Goal: Information Seeking & Learning: Learn about a topic

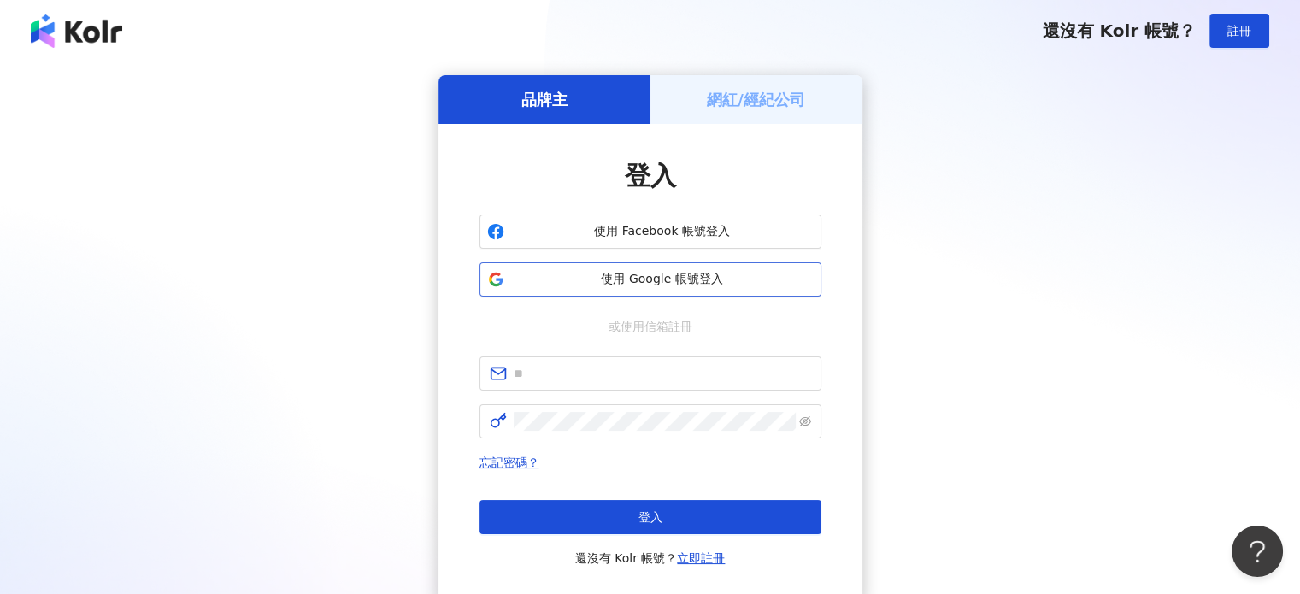
click at [615, 282] on span "使用 Google 帳號登入" at bounding box center [662, 279] width 303 height 17
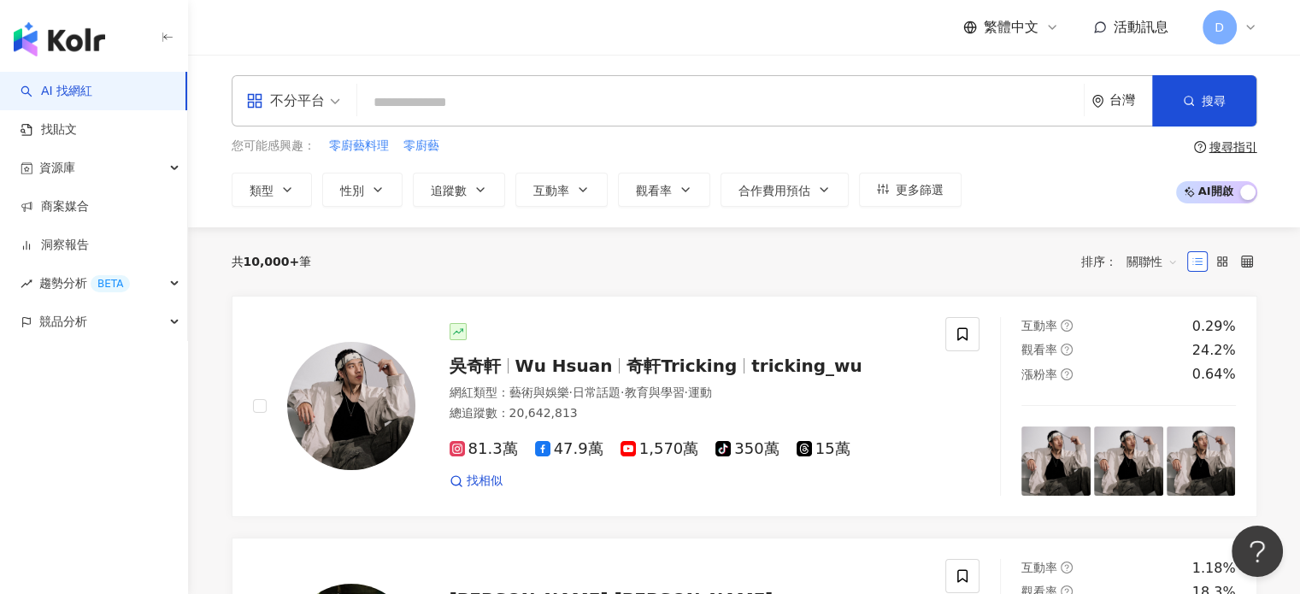
drag, startPoint x: 413, startPoint y: 103, endPoint x: 956, endPoint y: 112, distance: 543.7
click at [413, 103] on input "search" at bounding box center [720, 102] width 713 height 32
paste input "*****"
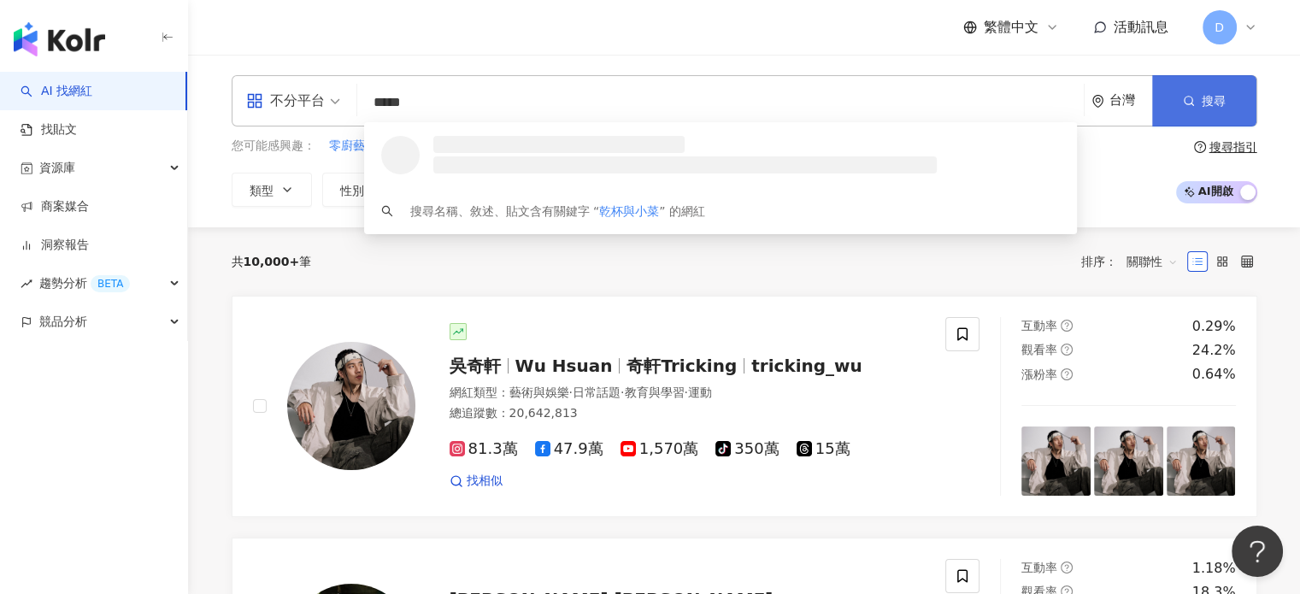
type input "*****"
click at [1183, 107] on button "搜尋" at bounding box center [1204, 100] width 104 height 51
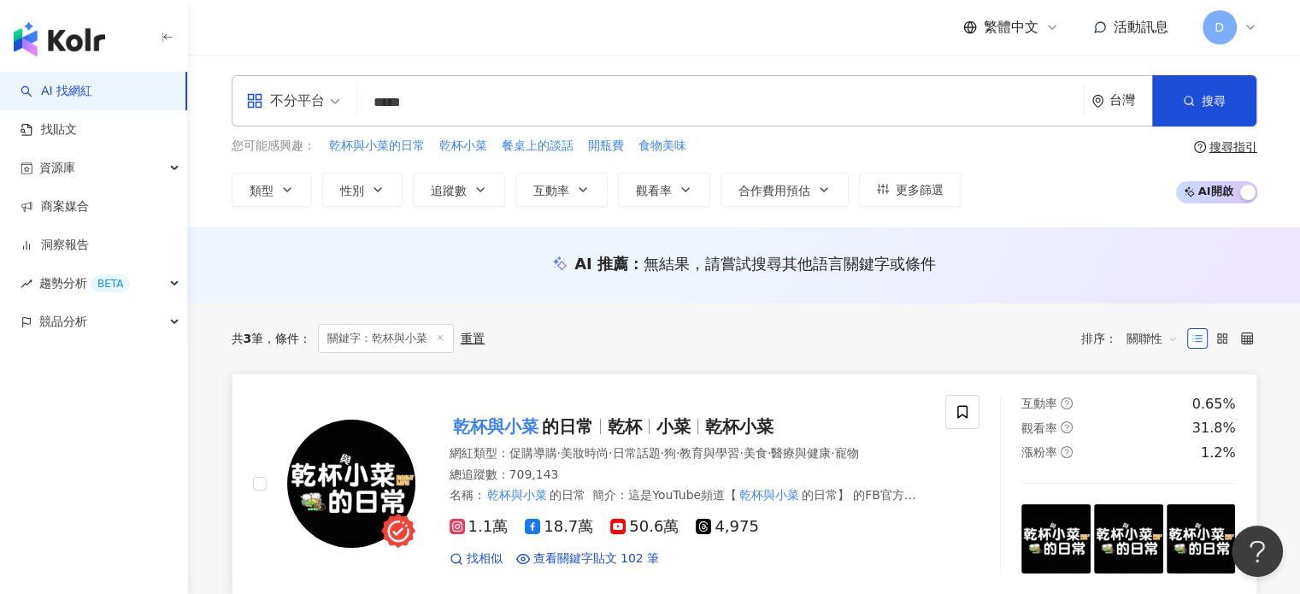
click at [656, 423] on span "小菜" at bounding box center [673, 426] width 34 height 21
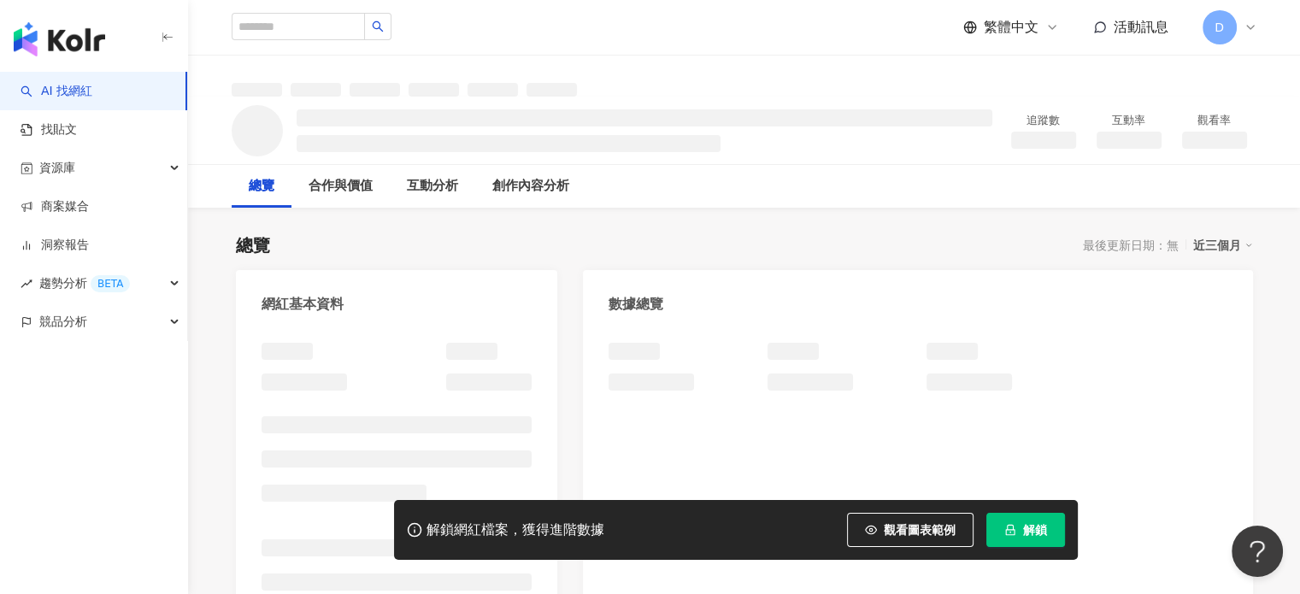
click at [1015, 529] on icon "lock" at bounding box center [1010, 530] width 12 height 12
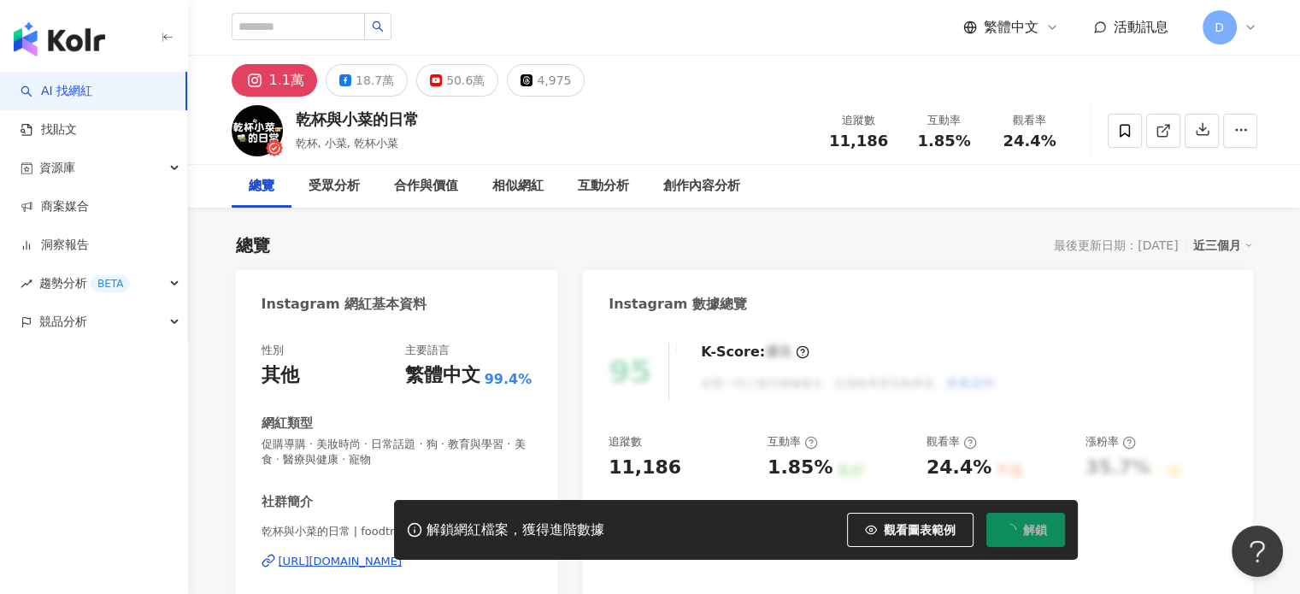
click at [1173, 293] on div "Instagram 數據總覽" at bounding box center [917, 298] width 669 height 56
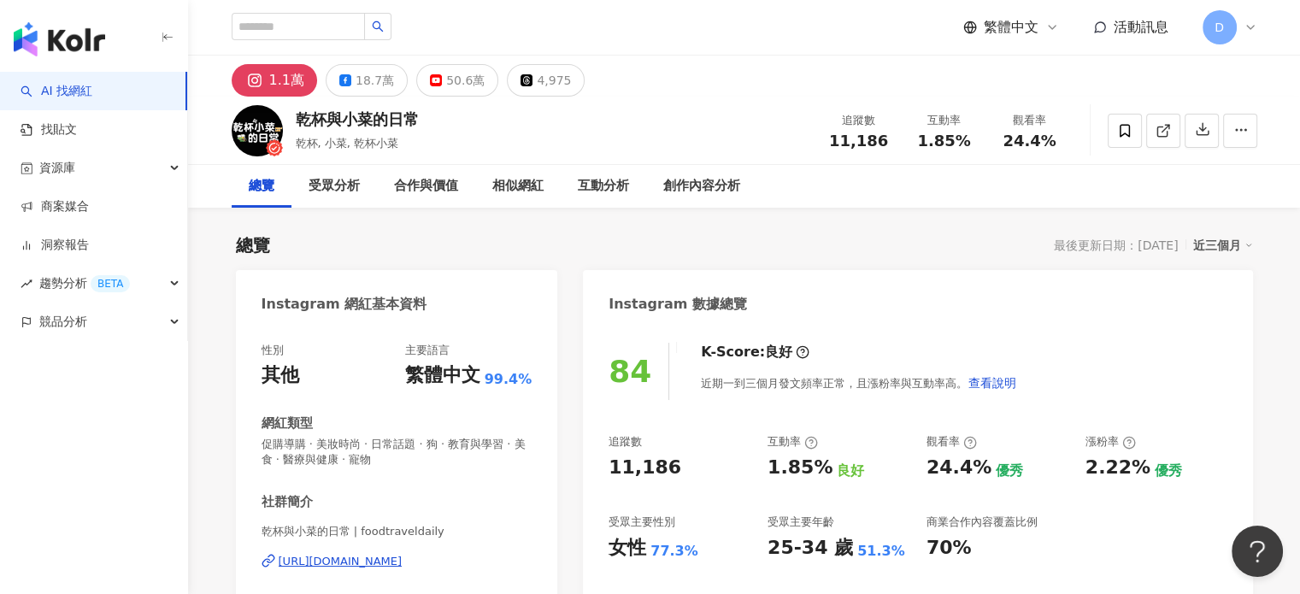
drag, startPoint x: 369, startPoint y: 81, endPoint x: 598, endPoint y: 91, distance: 229.3
click at [368, 81] on div "18.7萬" at bounding box center [375, 80] width 38 height 24
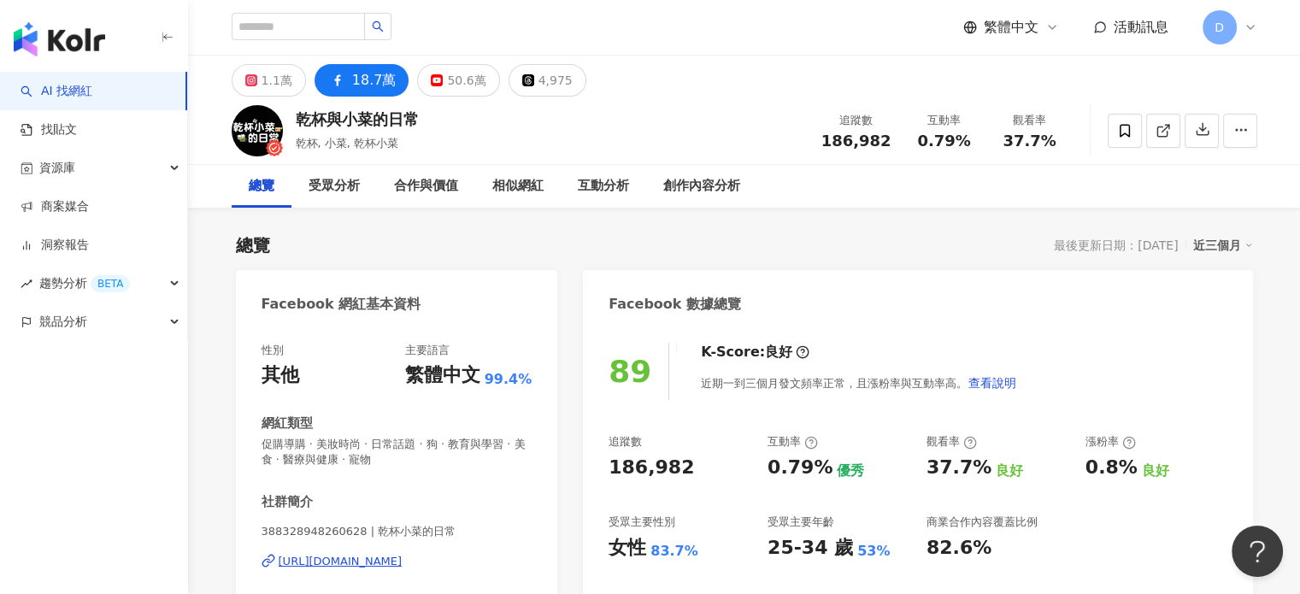
click at [367, 564] on div "https://www.facebook.com/388328948260628" at bounding box center [341, 561] width 124 height 15
click at [348, 24] on input "search" at bounding box center [298, 26] width 133 height 27
paste input "****"
type input "****"
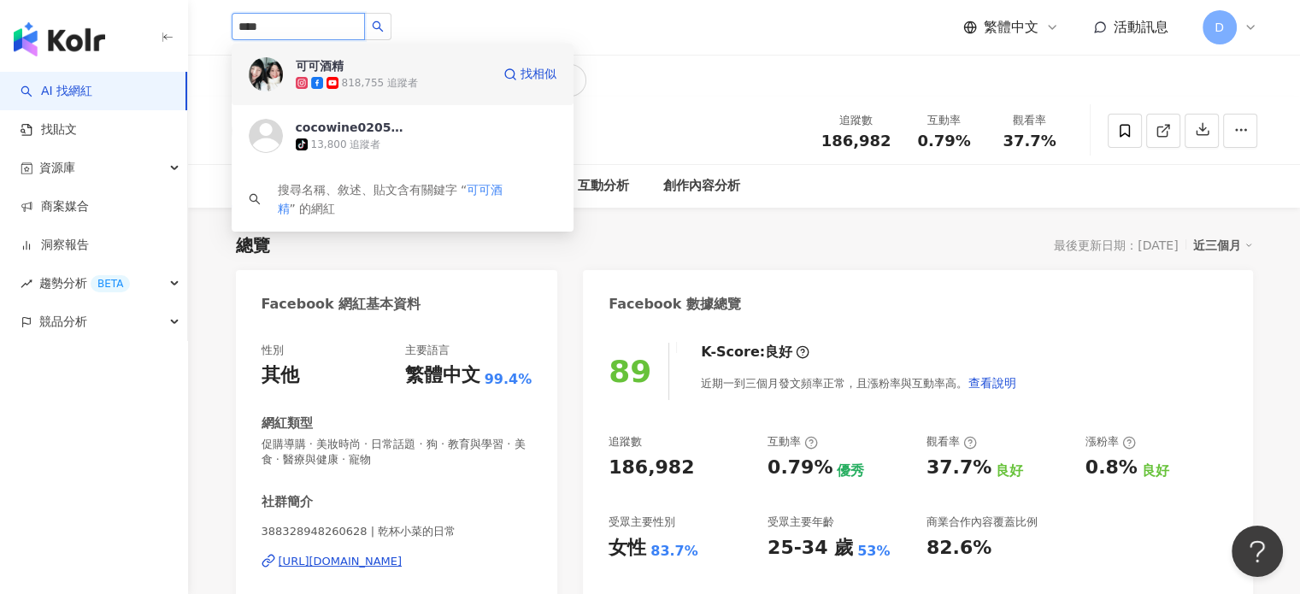
click at [363, 81] on div "818,755 追蹤者" at bounding box center [380, 83] width 76 height 15
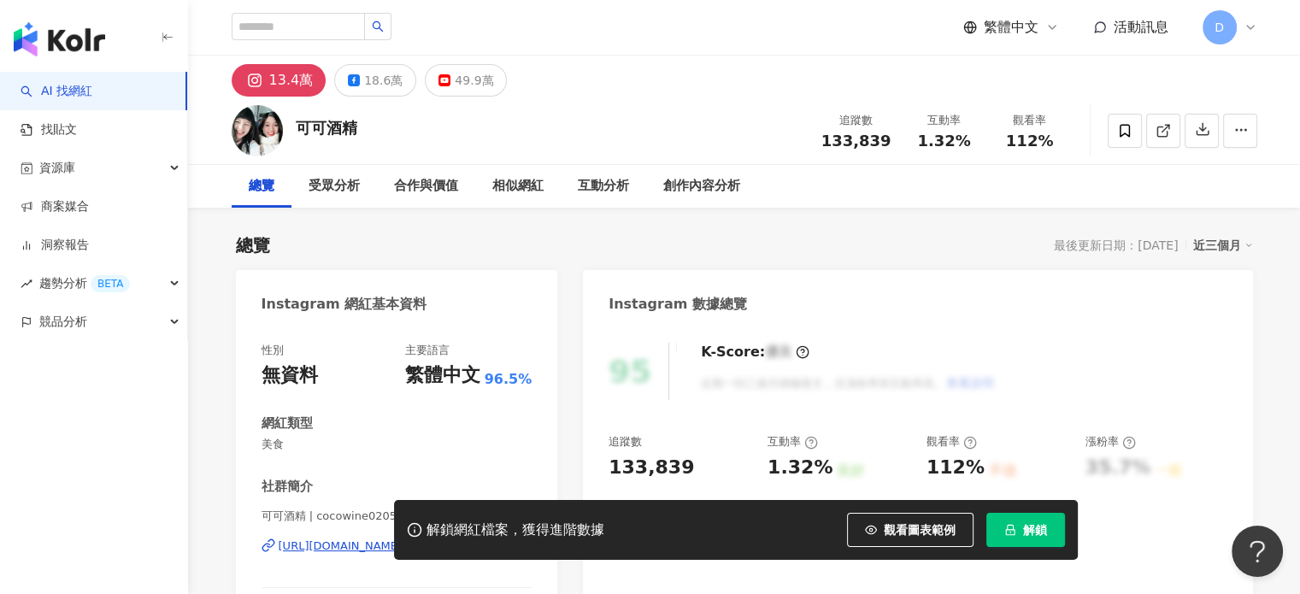
click at [1036, 519] on button "解鎖" at bounding box center [1025, 530] width 79 height 34
click at [1027, 529] on span "解鎖" at bounding box center [1035, 530] width 24 height 14
click at [1019, 529] on button "解鎖" at bounding box center [1025, 530] width 79 height 34
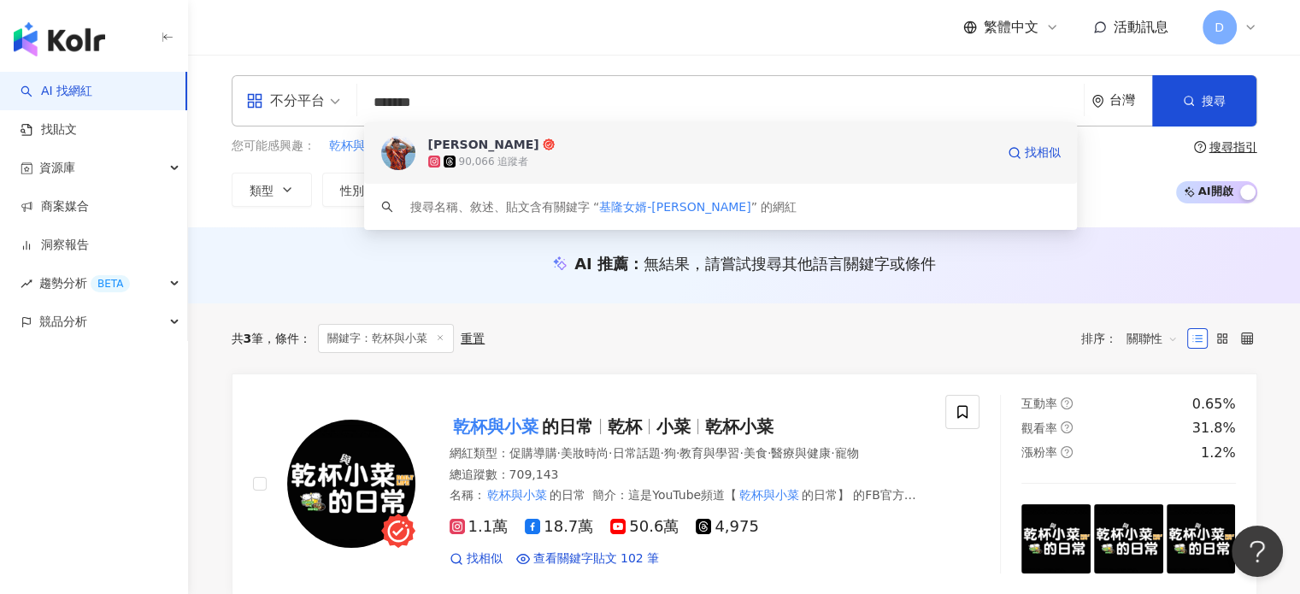
click at [528, 155] on div "90,066 追蹤者" at bounding box center [711, 161] width 567 height 17
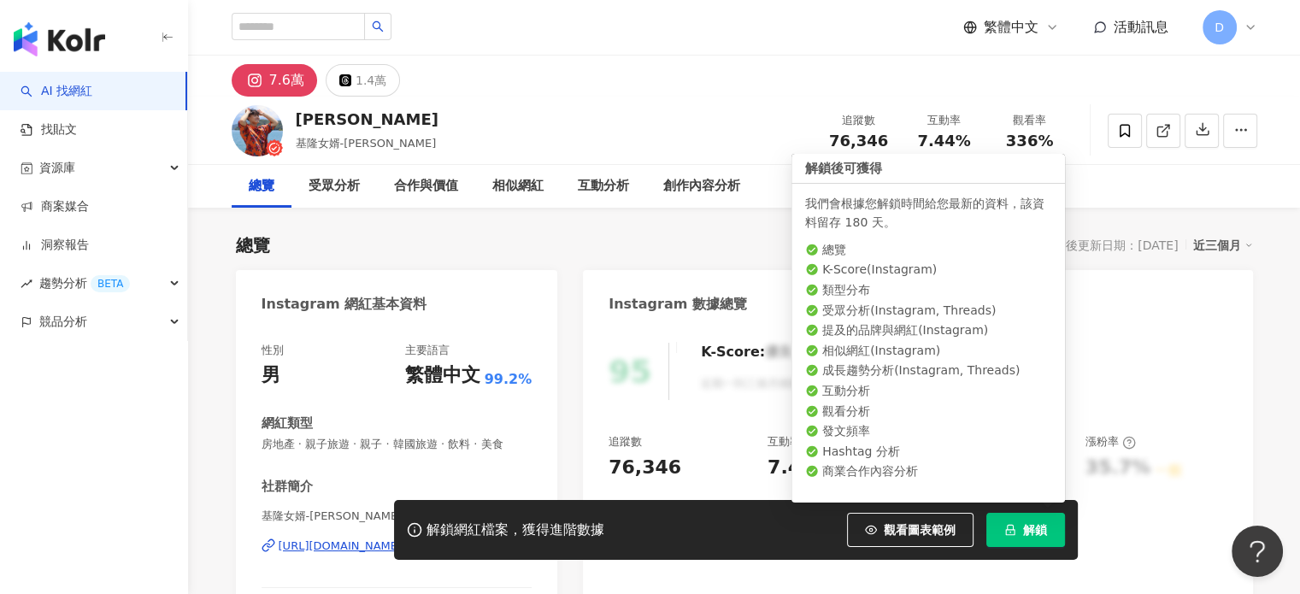
drag, startPoint x: 1025, startPoint y: 523, endPoint x: 453, endPoint y: 391, distance: 587.0
click at [1025, 523] on span "解鎖" at bounding box center [1035, 530] width 24 height 14
